Goal: Find specific page/section: Find specific page/section

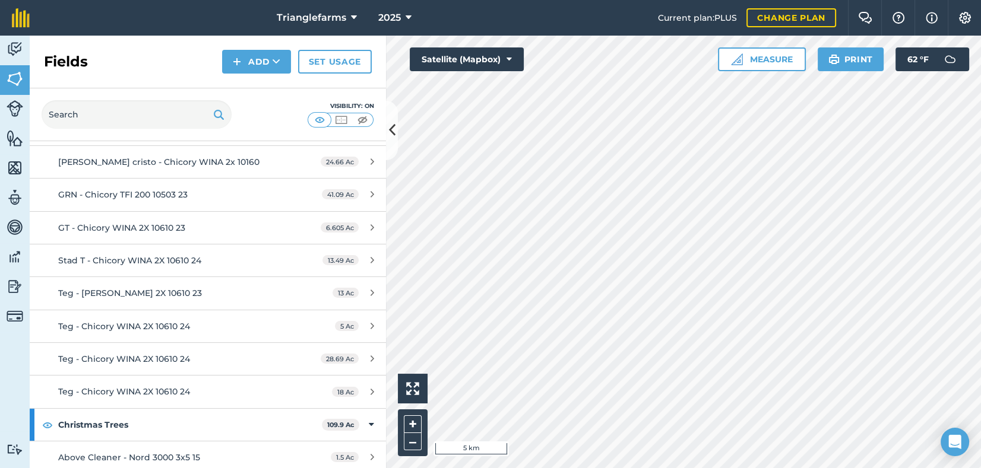
scroll to position [53, 0]
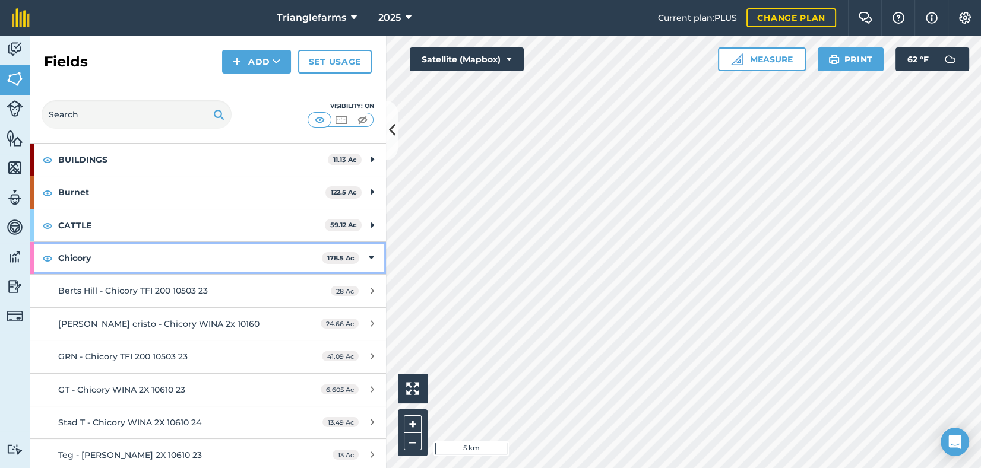
click at [35, 257] on div "Chicory 178.5 Ac" at bounding box center [208, 258] width 356 height 32
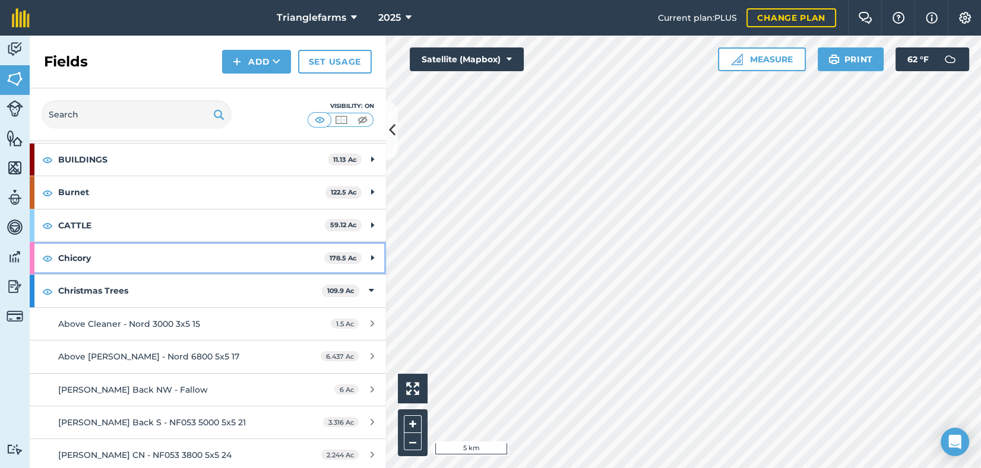
scroll to position [107, 0]
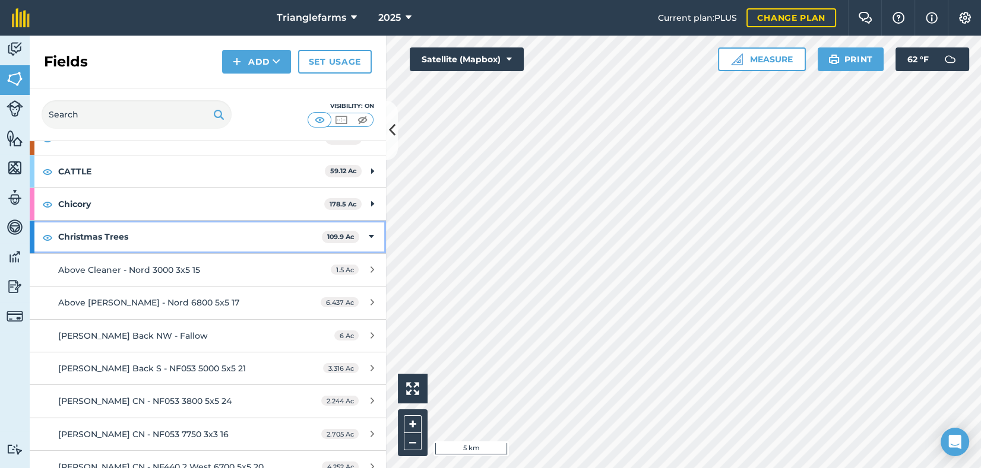
click at [33, 240] on div at bounding box center [32, 237] width 5 height 32
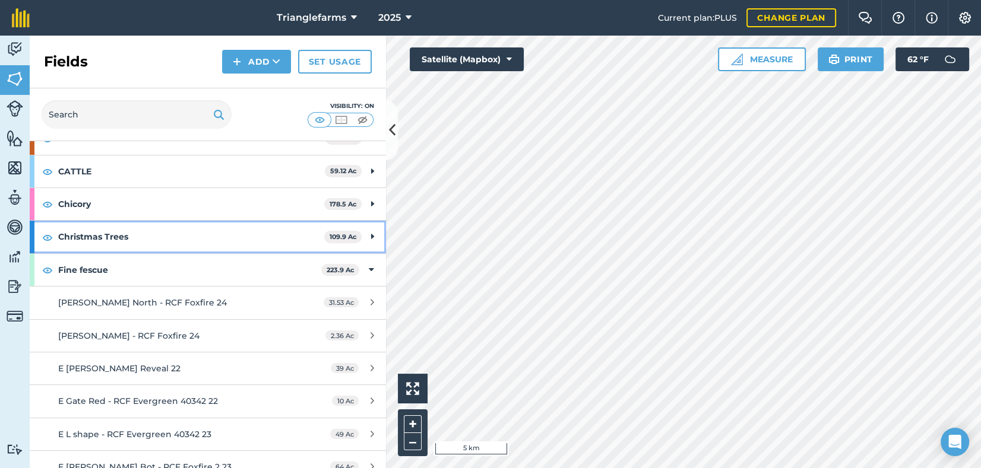
scroll to position [161, 0]
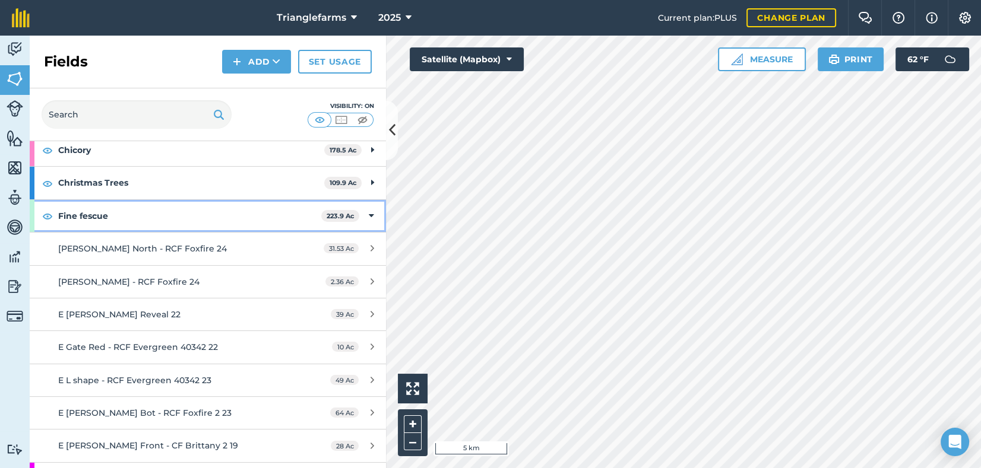
click at [33, 222] on div at bounding box center [32, 216] width 5 height 32
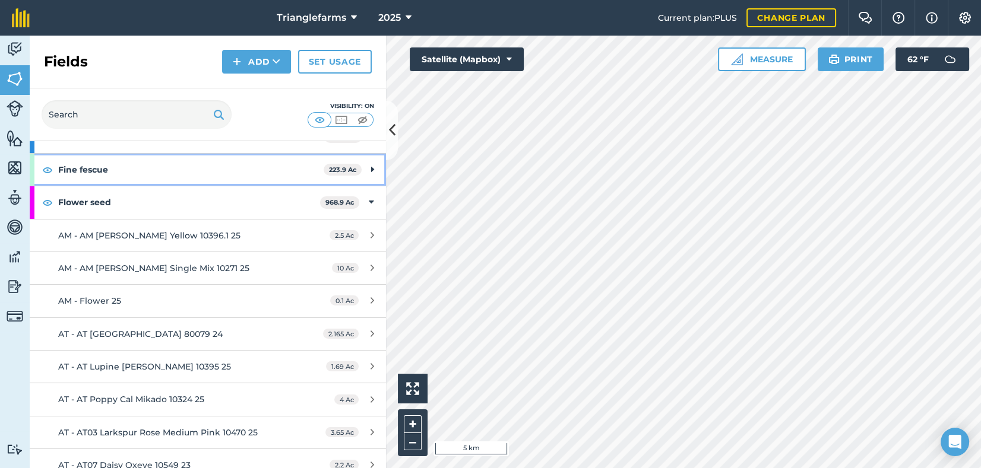
scroll to position [270, 0]
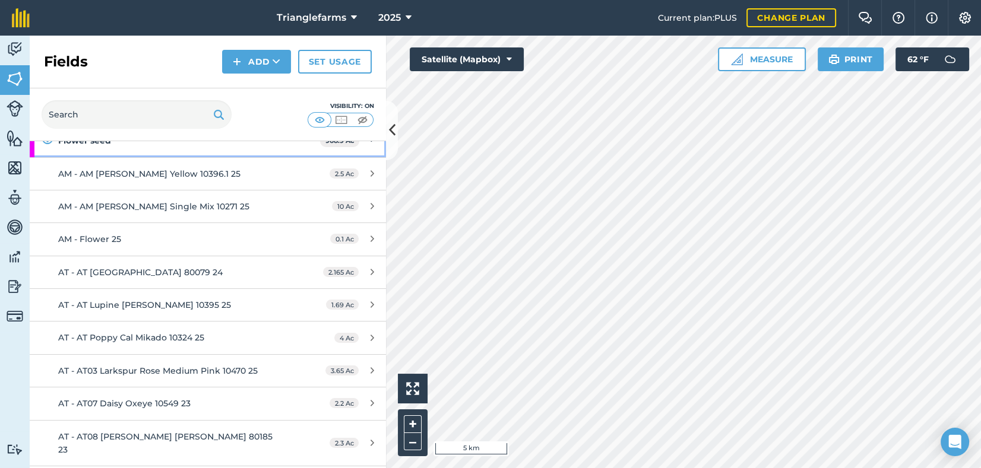
click at [31, 147] on div at bounding box center [32, 141] width 5 height 32
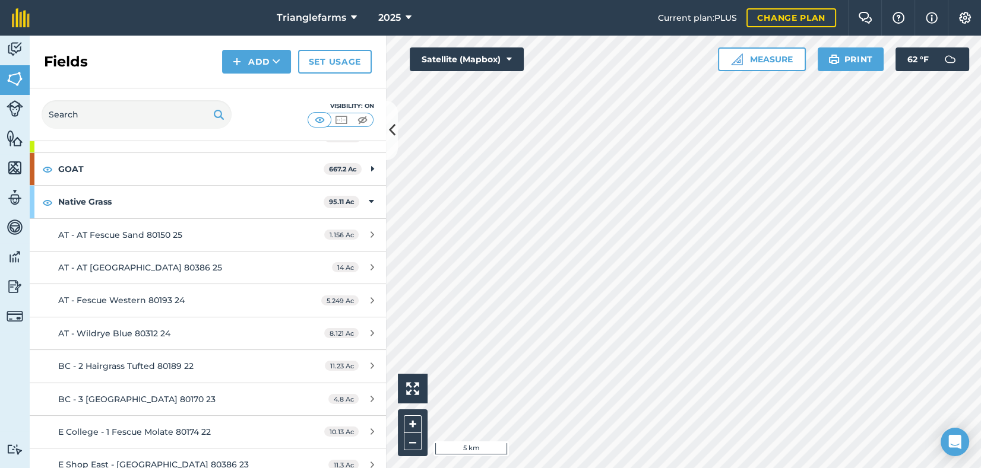
scroll to position [324, 0]
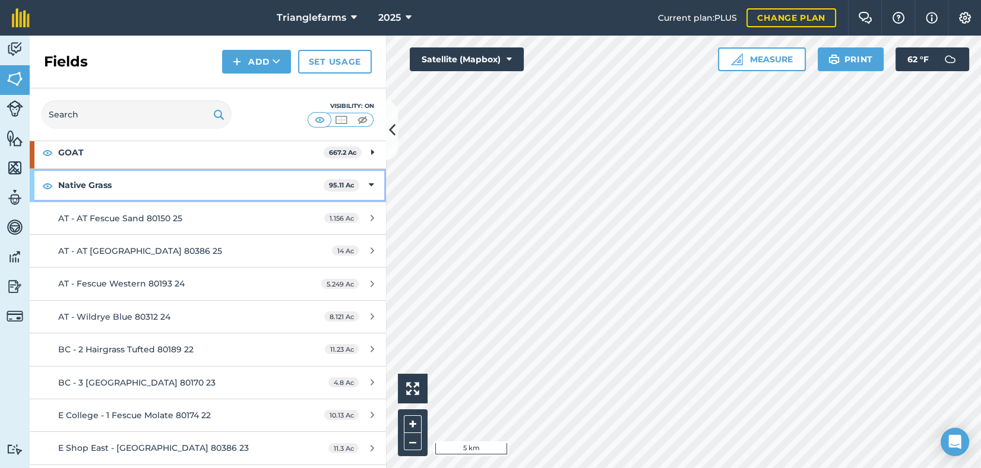
click at [34, 183] on div "Native Grass 95.11 Ac" at bounding box center [208, 185] width 356 height 32
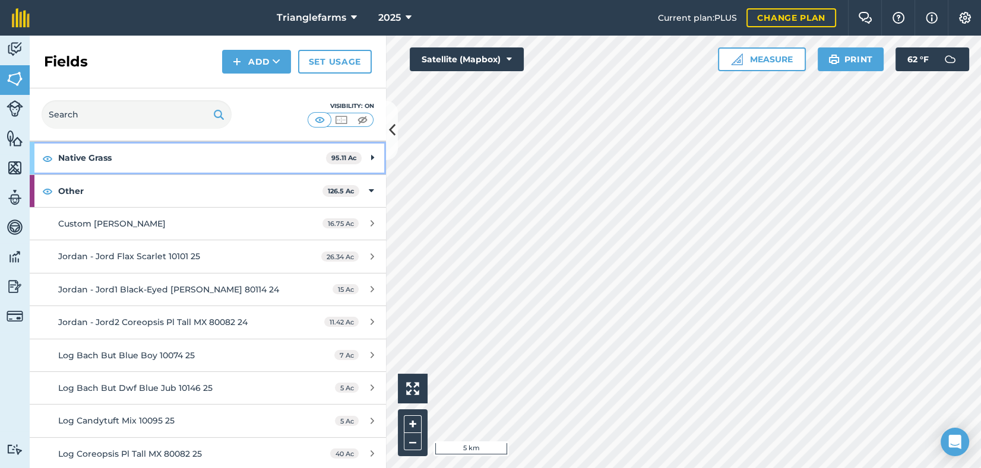
scroll to position [378, 0]
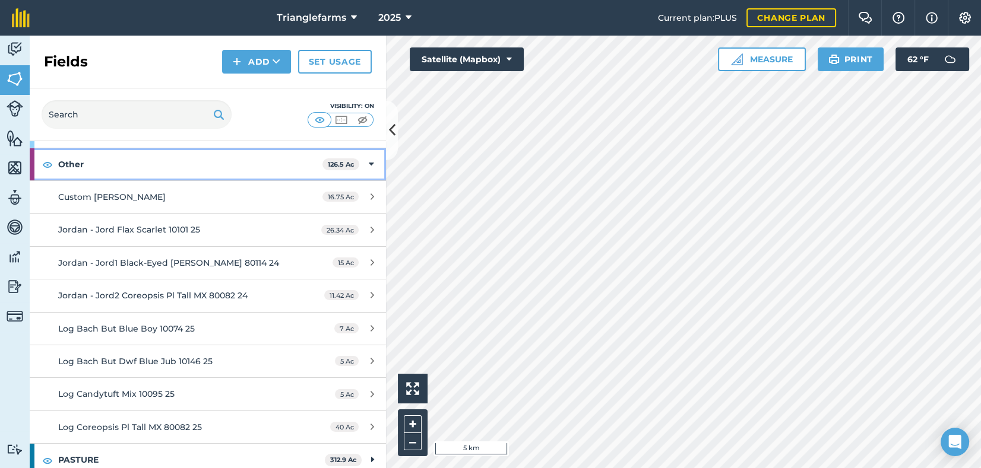
click at [34, 172] on div at bounding box center [32, 164] width 5 height 32
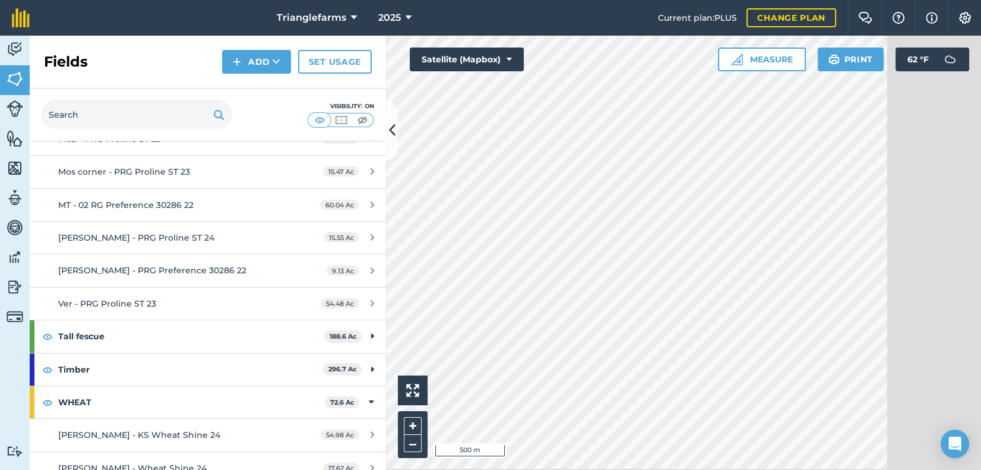
scroll to position [810, 0]
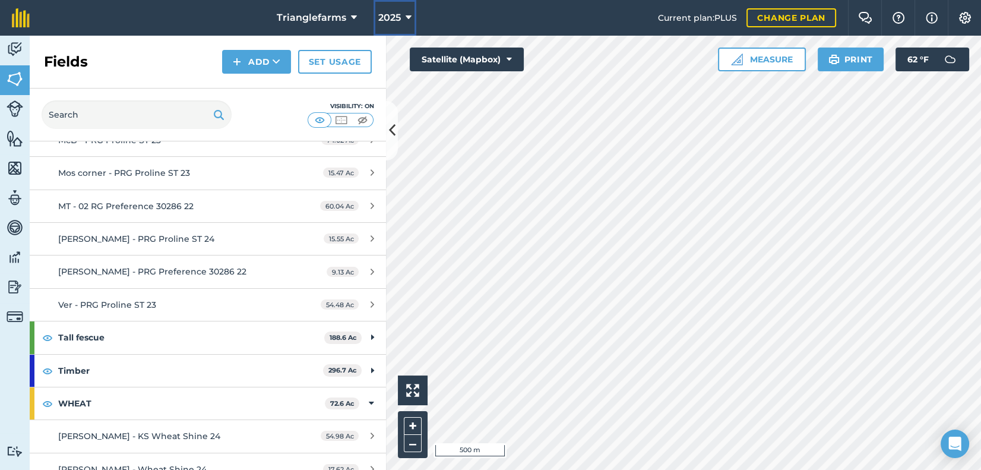
click at [403, 18] on button "2025" at bounding box center [394, 18] width 43 height 36
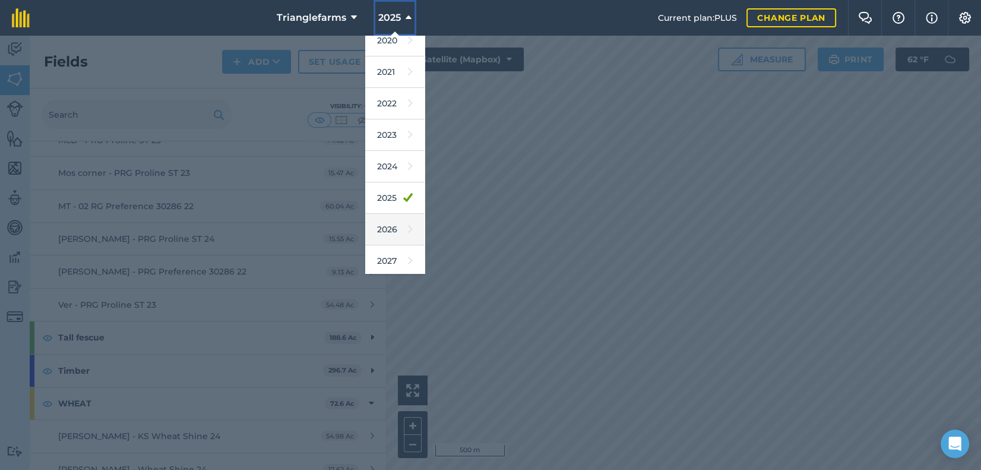
scroll to position [107, 0]
click at [389, 167] on link "2024" at bounding box center [394, 163] width 59 height 31
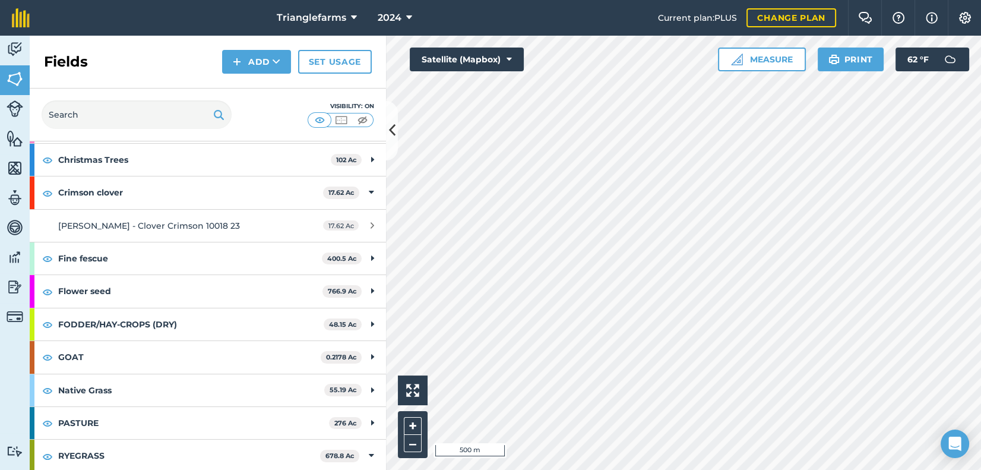
scroll to position [1467, 0]
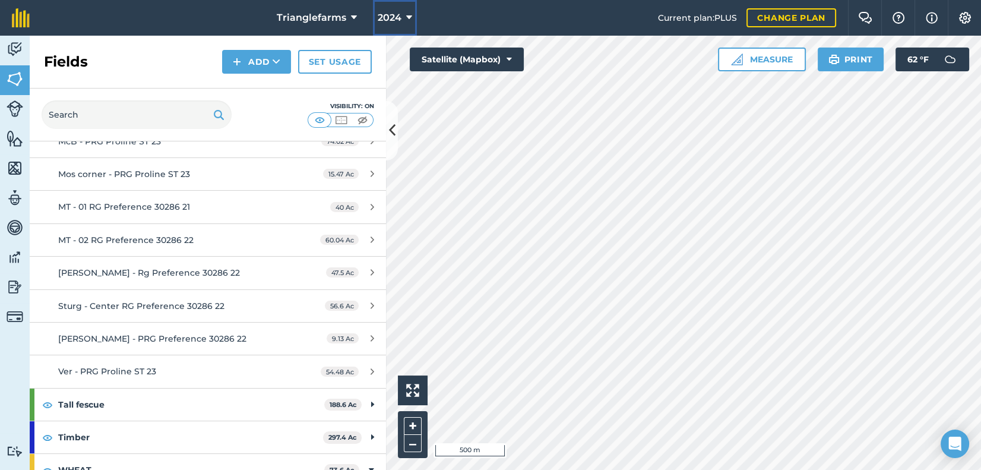
click at [398, 11] on span "2024" at bounding box center [390, 18] width 24 height 14
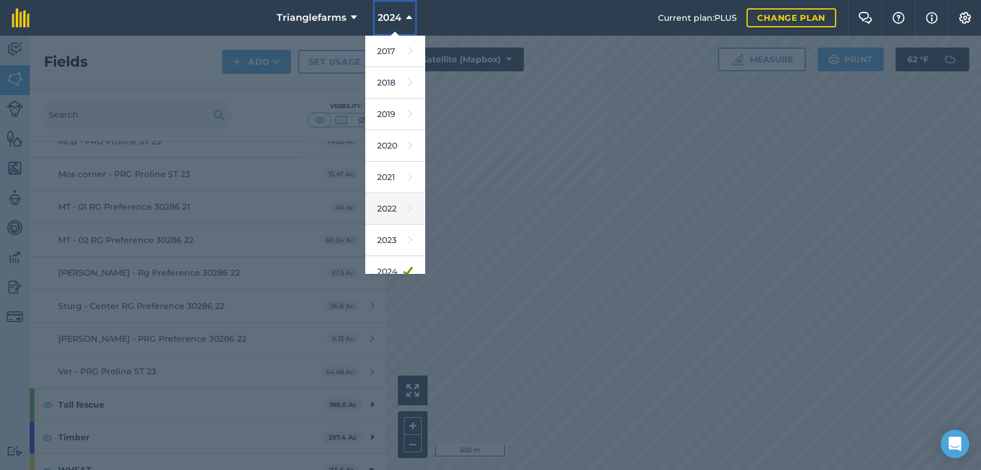
scroll to position [53, 0]
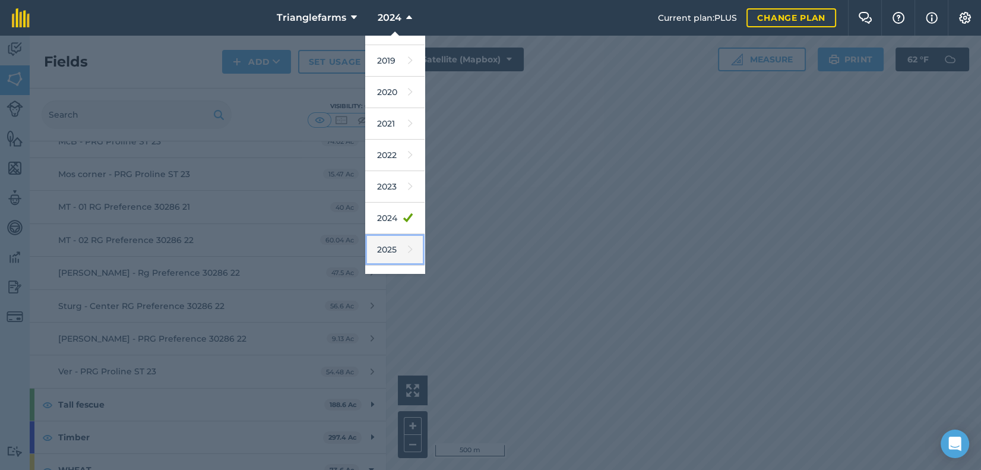
click at [388, 249] on link "2025" at bounding box center [394, 249] width 59 height 31
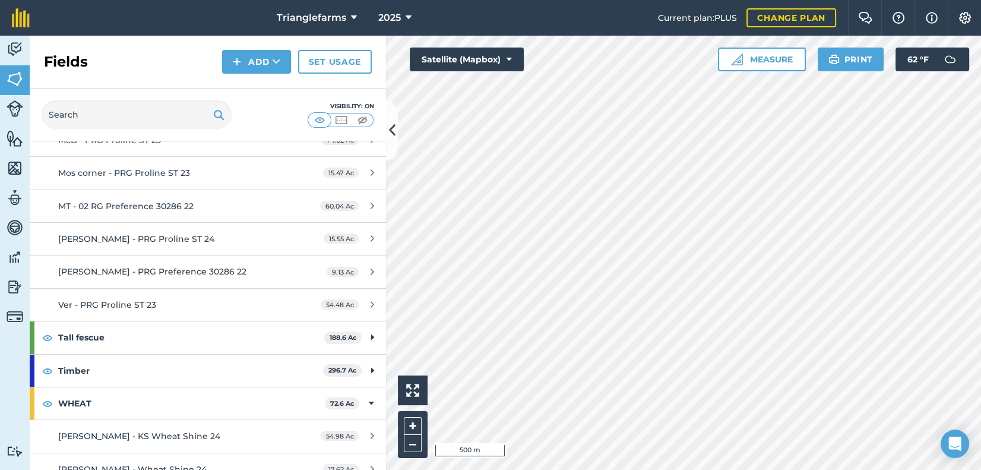
scroll to position [756, 0]
